Goal: Ask a question

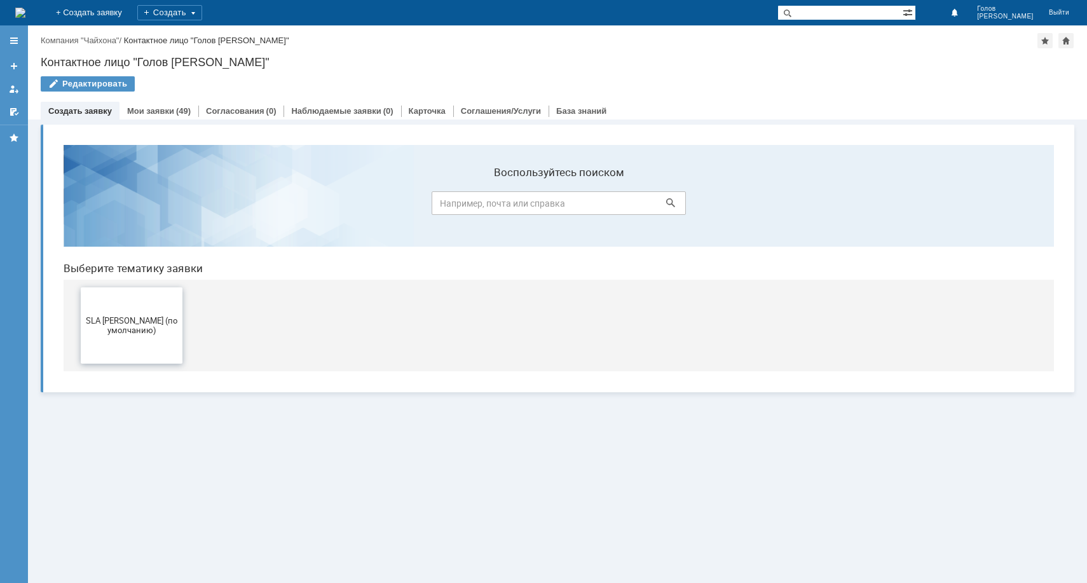
click at [119, 326] on span "SLA [PERSON_NAME] (по умолчанию)" at bounding box center [132, 325] width 94 height 19
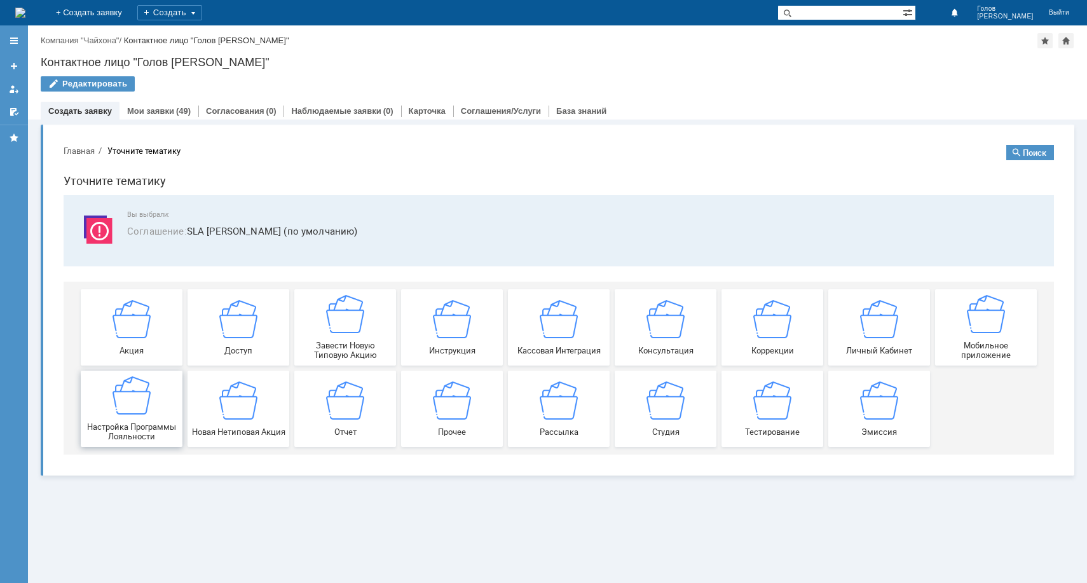
click at [113, 416] on div "Настройка Программы Лояльности" at bounding box center [132, 408] width 94 height 65
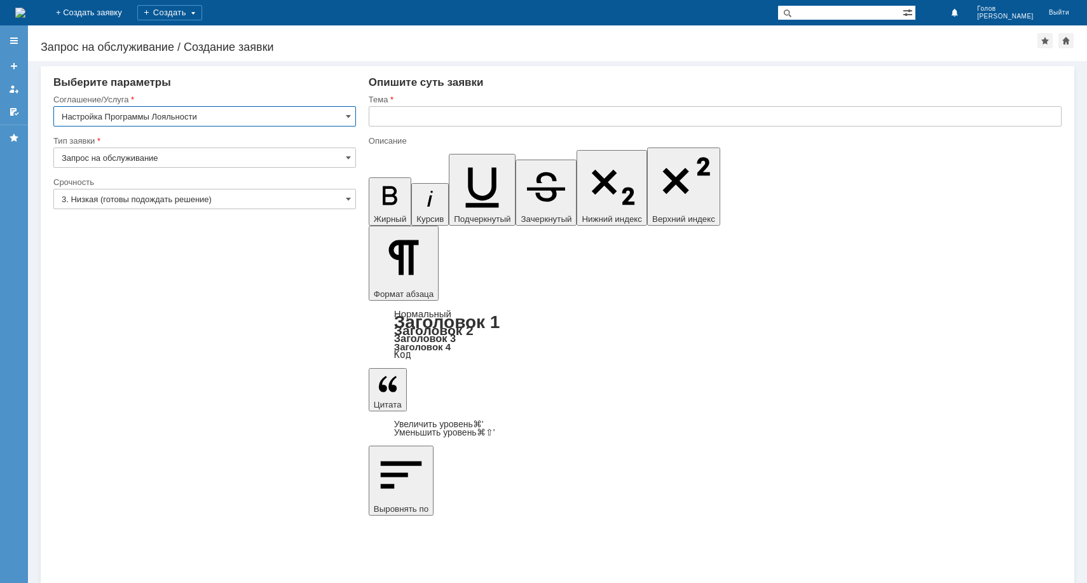
click at [225, 200] on input "3. Низкая (готовы подождать решение)" at bounding box center [204, 199] width 302 height 20
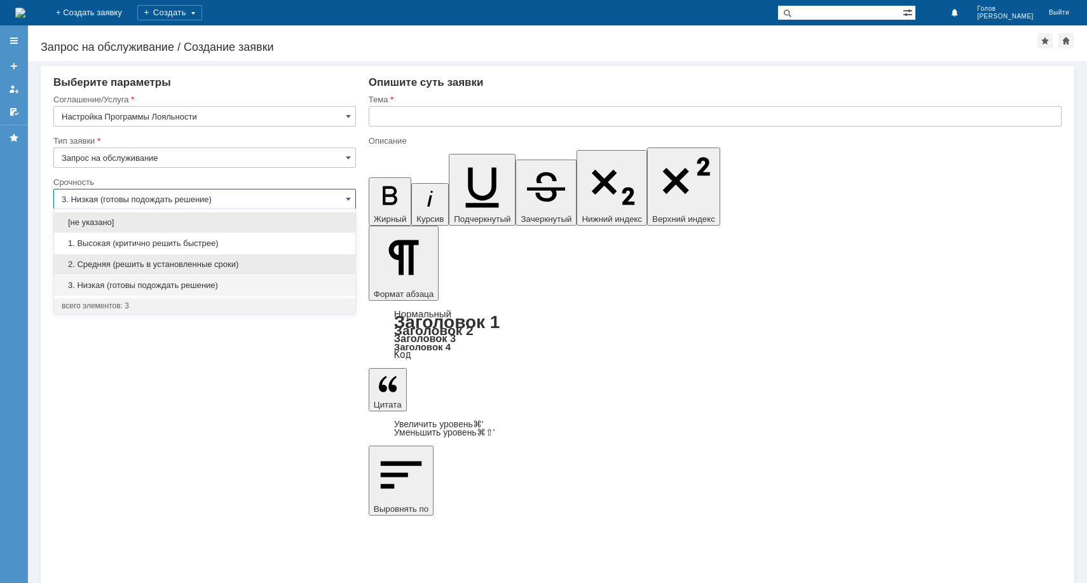
click at [184, 259] on div "2. Средняя (решить в установленные сроки)" at bounding box center [204, 264] width 301 height 20
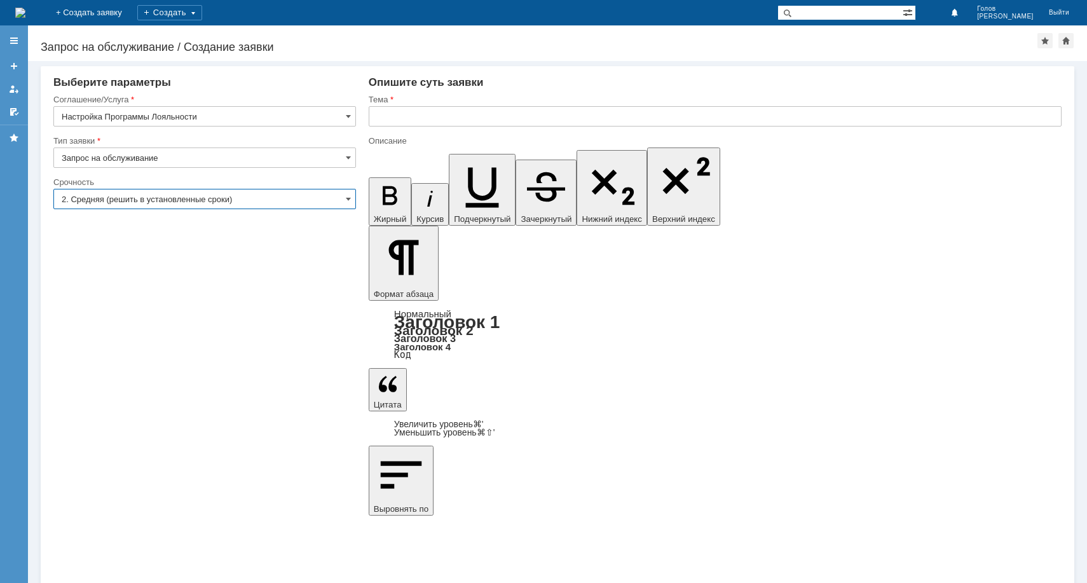
type input "2. Средняя (решить в установленные сроки)"
click at [466, 111] on input "text" at bounding box center [715, 116] width 693 height 20
type input "Не применяется скидка"
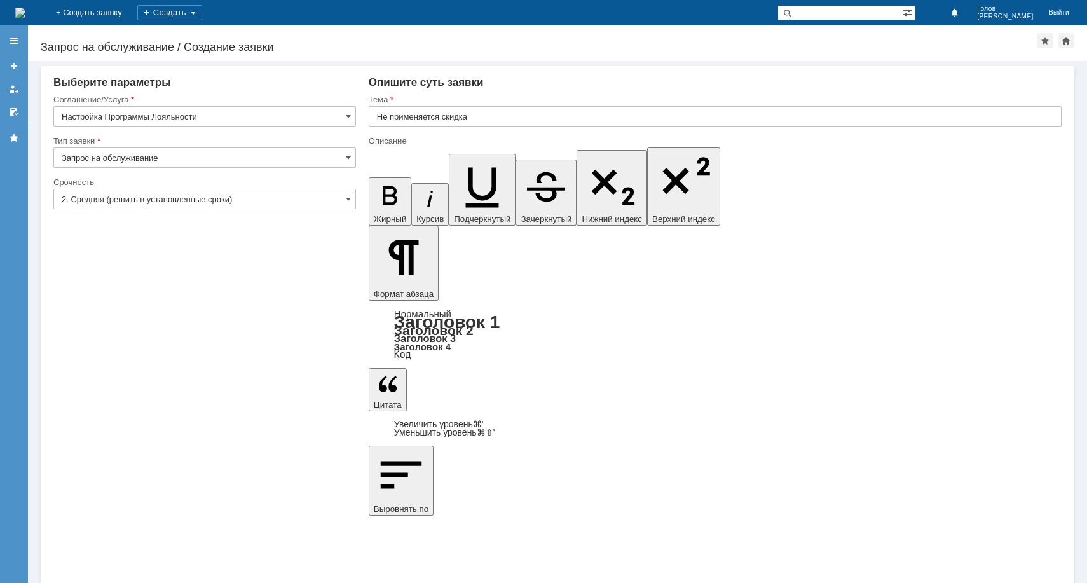
click at [377, 179] on icon "button" at bounding box center [390, 195] width 33 height 33
drag, startPoint x: 522, startPoint y: 4160, endPoint x: 301, endPoint y: 4008, distance: 268.8
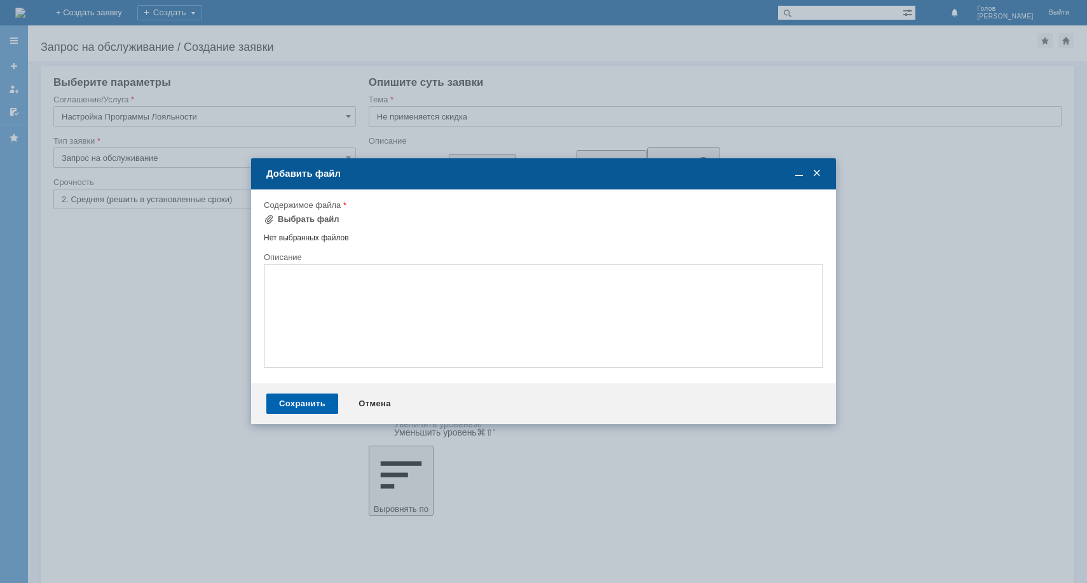
click at [284, 402] on div "Сохранить" at bounding box center [302, 403] width 72 height 20
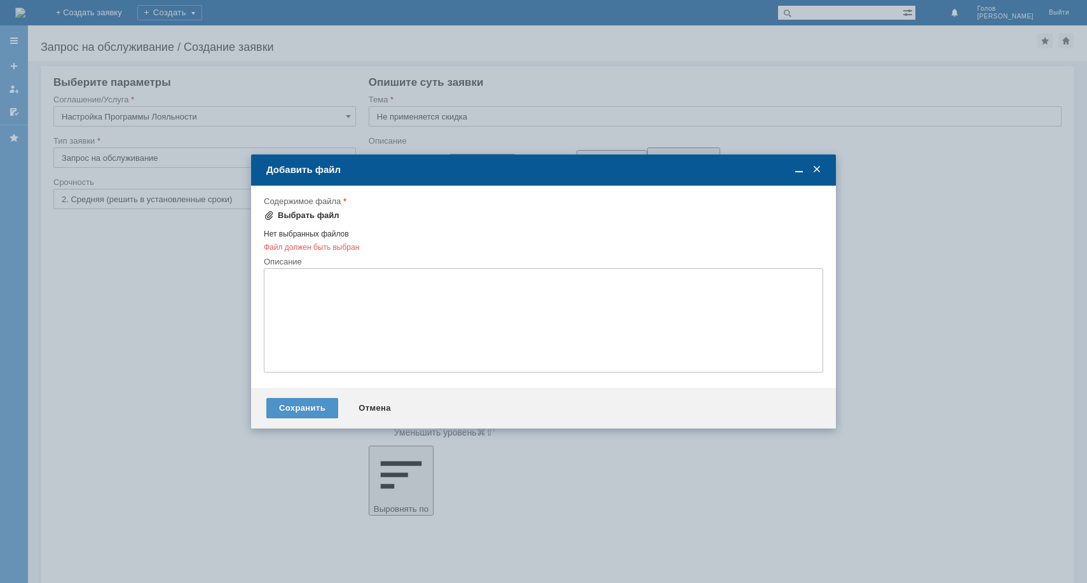
click at [290, 215] on div "Выбрать файл" at bounding box center [309, 215] width 62 height 10
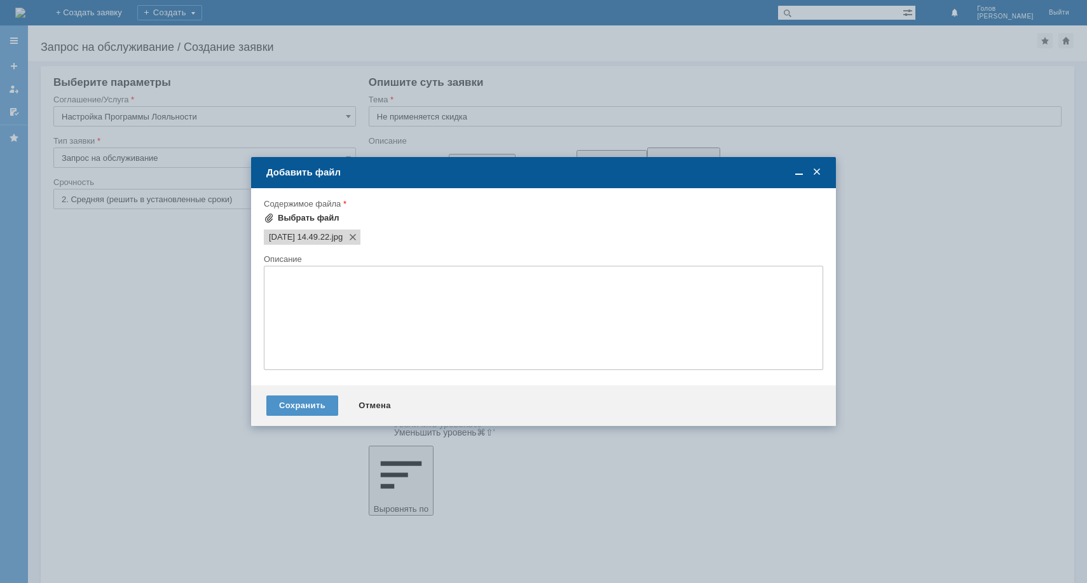
click at [324, 217] on div "Выбрать файл" at bounding box center [309, 218] width 62 height 10
click at [307, 405] on div "Сохранить" at bounding box center [302, 405] width 72 height 20
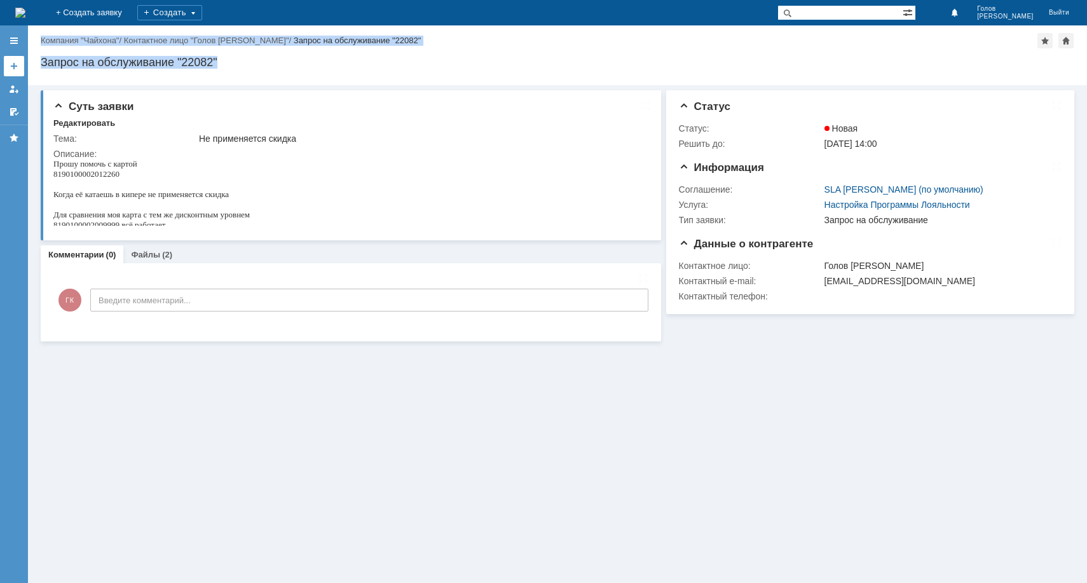
drag, startPoint x: 236, startPoint y: 62, endPoint x: 13, endPoint y: 60, distance: 222.4
click at [13, 60] on div "Версия: 4.18.0.9.31.1398 (1398) © NAUMEN [DATE]-[DATE] Назад | Компания "Чайхон…" at bounding box center [543, 303] width 1087 height 557
click at [208, 57] on div "Запрос на обслуживание "22082"" at bounding box center [557, 62] width 1033 height 13
drag, startPoint x: 231, startPoint y: 58, endPoint x: 43, endPoint y: 59, distance: 188.1
click at [43, 59] on div "Запрос на обслуживание "22082"" at bounding box center [557, 62] width 1033 height 13
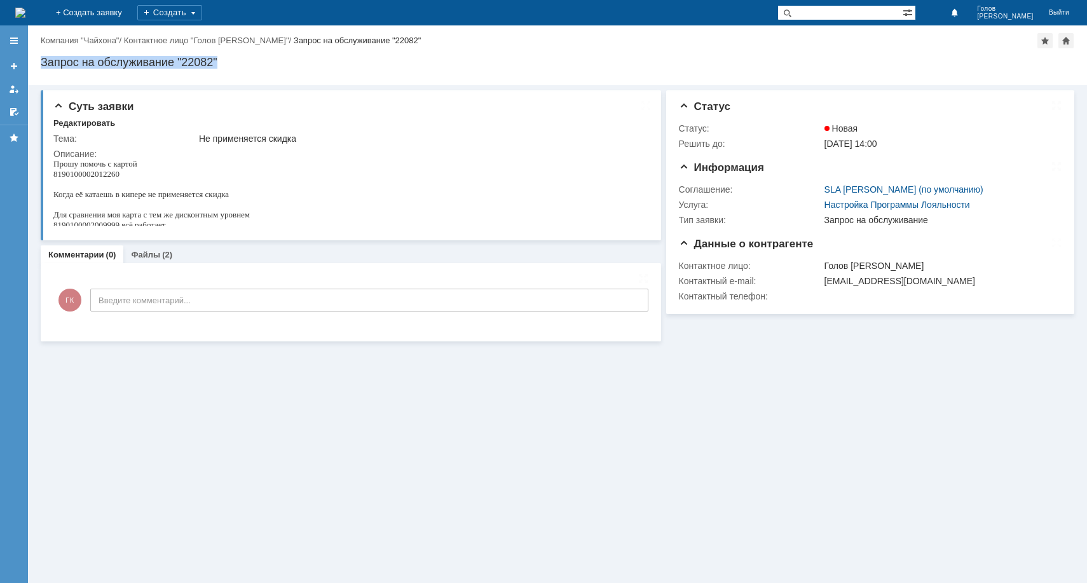
copy div "Запрос на обслуживание "22082""
click at [421, 416] on div "Суть заявки Редактировать Тема: Не применяется скидка Описание: Комментарии (0)…" at bounding box center [557, 334] width 1059 height 498
click at [686, 408] on div "Суть заявки Редактировать Тема: Не применяется скидка Описание: Комментарии (0)…" at bounding box center [557, 334] width 1059 height 498
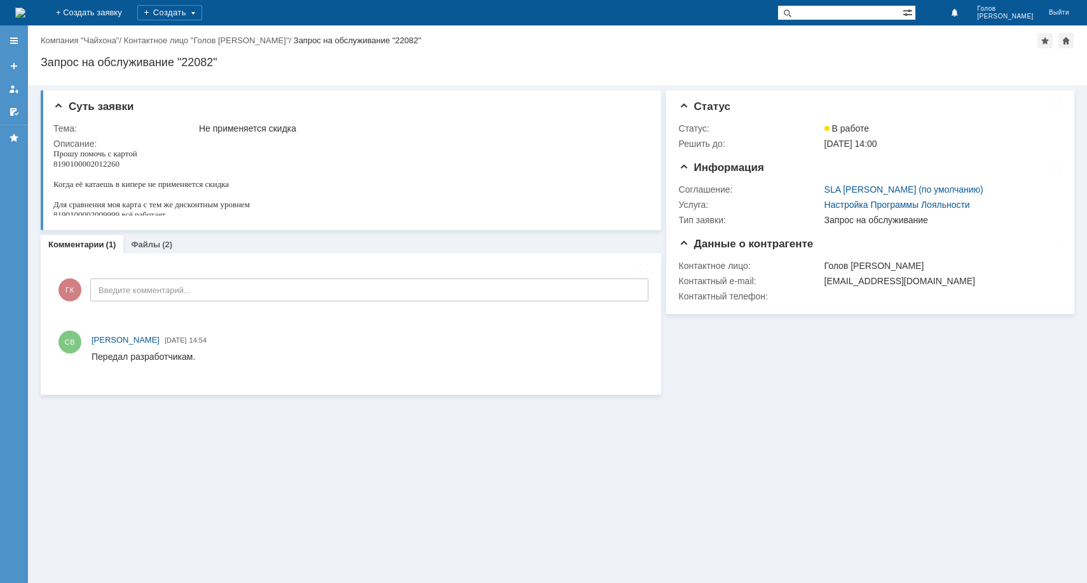
click at [741, 463] on div "Суть заявки Тема: Не применяется скидка Описание: Комментарии (1) Файлы (2) Ком…" at bounding box center [557, 334] width 1059 height 498
click at [821, 393] on div "Информация Статус Статус: В работе Решить до: 17.09.2025 14:00 Информация Согла…" at bounding box center [867, 239] width 413 height 309
click at [221, 403] on div "Суть заявки Тема: Не применяется скидка Описание: Комментарии (1) Файлы (2) Ком…" at bounding box center [557, 334] width 1059 height 498
click at [173, 408] on div "Суть заявки Тема: Не применяется скидка Описание: Комментарии (1) Файлы (2) Ком…" at bounding box center [557, 334] width 1059 height 498
click at [723, 349] on div "Информация Статус Статус: В работе Решить до: 17.09.2025 14:00 Информация Согла…" at bounding box center [867, 239] width 413 height 309
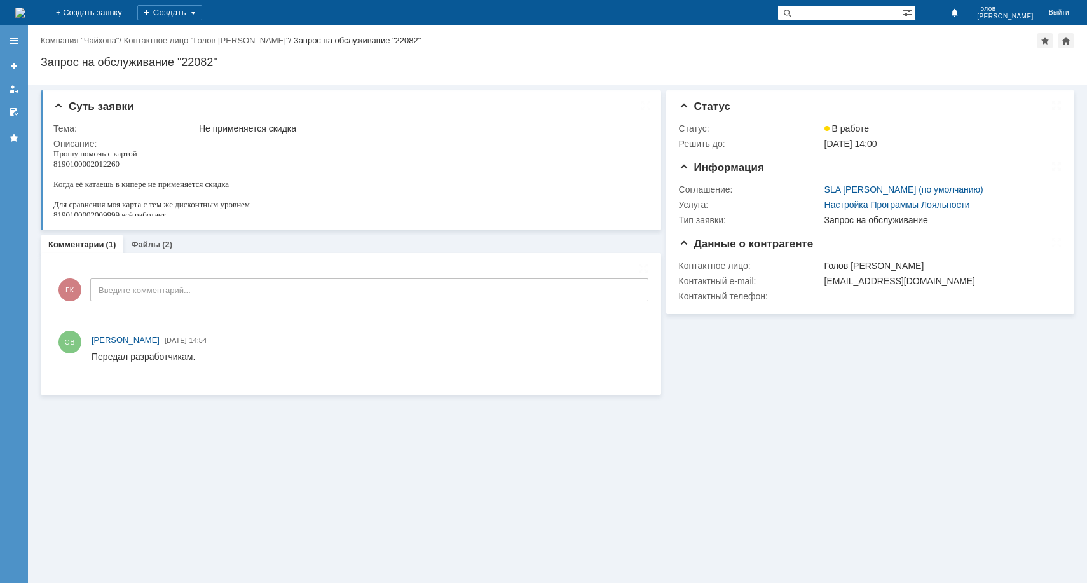
click at [869, 346] on div "Информация Статус Статус: В работе Решить до: 17.09.2025 14:00 Информация Согла…" at bounding box center [867, 239] width 413 height 309
click at [714, 344] on div "Информация Статус Статус: В работе Решить до: 17.09.2025 14:00 Информация Согла…" at bounding box center [867, 239] width 413 height 309
click at [890, 369] on div "Информация Статус Статус: В работе Решить до: 17.09.2025 14:00 Информация Согла…" at bounding box center [867, 239] width 413 height 309
click at [729, 352] on div "Информация Статус Статус: В работе Решить до: 17.09.2025 14:00 Информация Согла…" at bounding box center [867, 239] width 413 height 309
click at [878, 330] on div "Информация Статус Статус: В работе Решить до: 17.09.2025 14:00 Информация Согла…" at bounding box center [867, 239] width 413 height 309
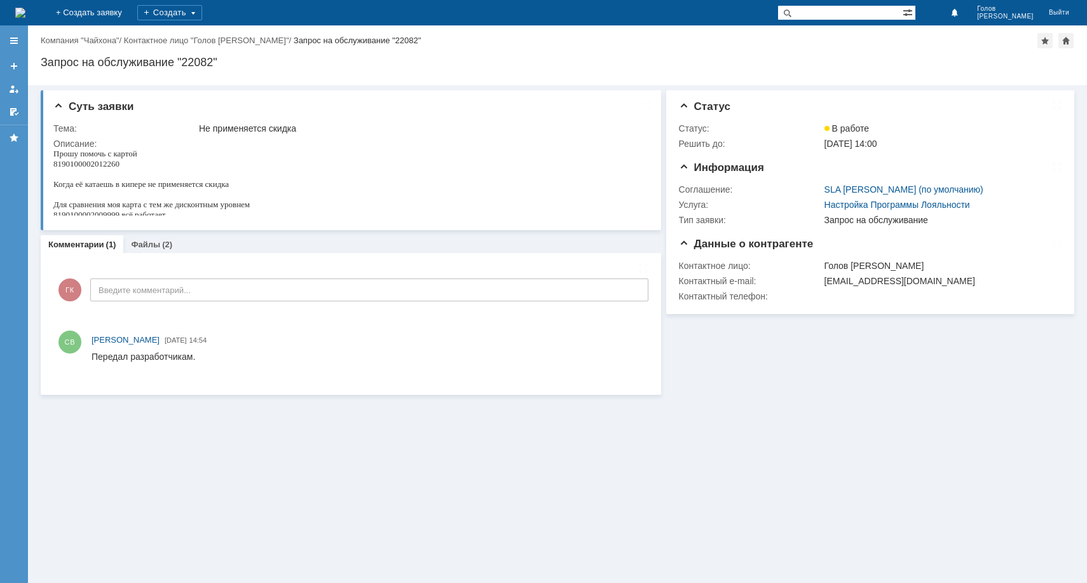
click at [119, 416] on div "Суть заявки Тема: Не применяется скидка Описание: Комментарии (1) Файлы (2) Ком…" at bounding box center [557, 334] width 1059 height 498
click at [723, 344] on div "Информация Статус Статус: В работе Решить до: 17.09.2025 14:00 Информация Согла…" at bounding box center [867, 239] width 413 height 309
click at [855, 337] on div "Информация Статус Статус: В работе Решить до: 17.09.2025 14:00 Информация Согла…" at bounding box center [867, 239] width 413 height 309
click at [719, 354] on div "Информация Статус Статус: В работе Решить до: 17.09.2025 14:00 Информация Согла…" at bounding box center [867, 239] width 413 height 309
click at [112, 410] on div "Суть заявки Тема: Не применяется скидка Описание: Комментарии (1) Файлы (2) Ком…" at bounding box center [557, 334] width 1059 height 498
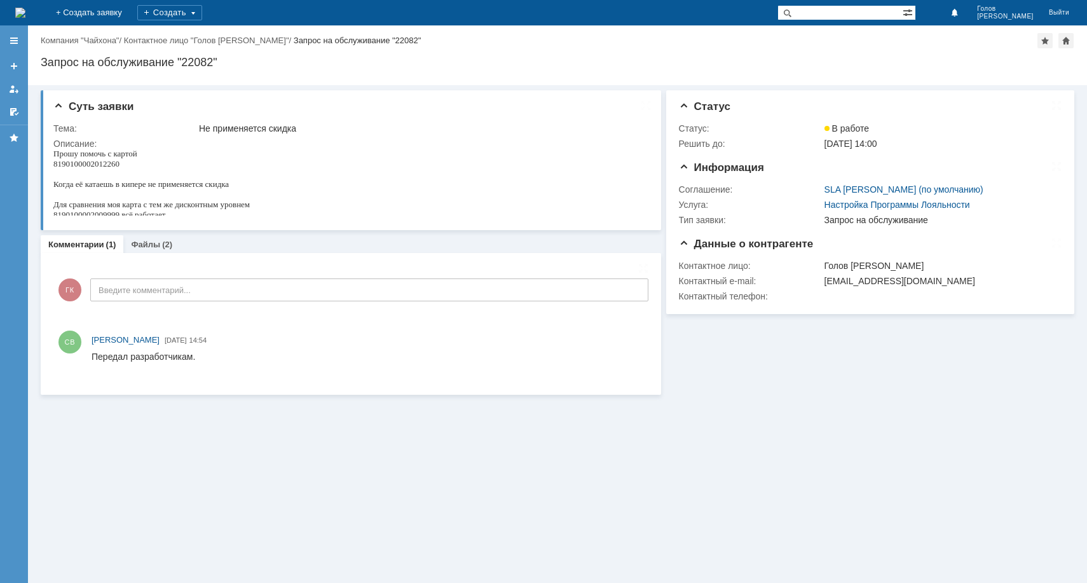
click at [173, 410] on div "Суть заявки Тема: Не применяется скидка Описание: Комментарии (1) Файлы (2) Ком…" at bounding box center [557, 334] width 1059 height 498
click at [179, 443] on div "Суть заявки Тема: Не применяется скидка Описание: Комментарии (1) Файлы (2) Ком…" at bounding box center [557, 334] width 1059 height 498
click at [184, 444] on div "Суть заявки Тема: Не применяется скидка Описание: Комментарии (1) Файлы (2) Ком…" at bounding box center [557, 334] width 1059 height 498
